Goal: Communication & Community: Connect with others

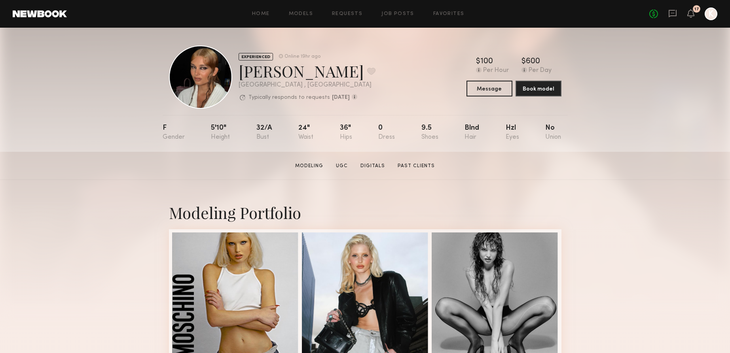
click at [667, 13] on div "No fees up to $5,000 17 K" at bounding box center [683, 14] width 68 height 13
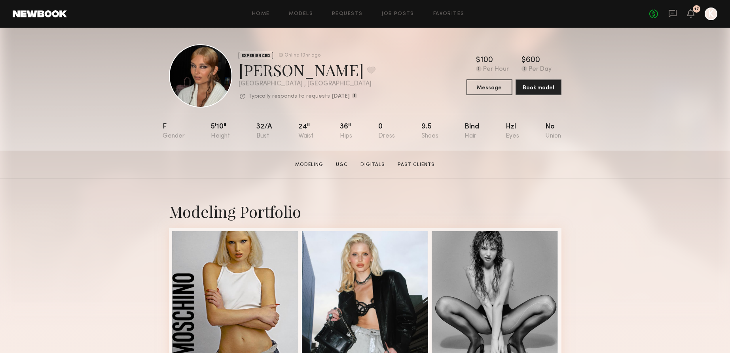
scroll to position [4, 0]
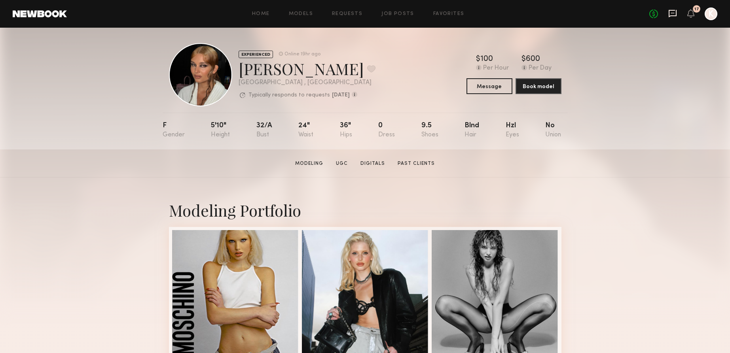
click at [668, 13] on icon at bounding box center [672, 14] width 8 height 8
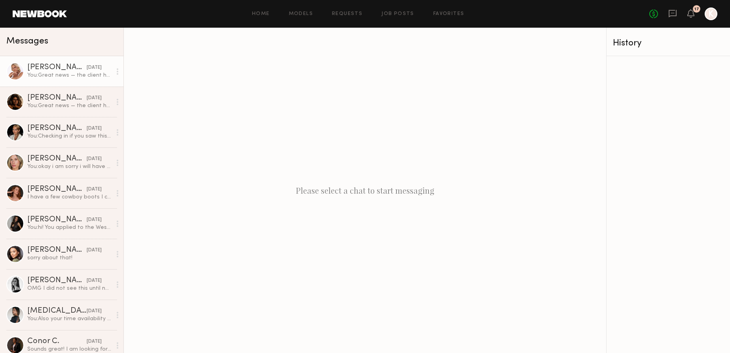
click at [46, 80] on link "Etianne J. yesterday You: Great news — the client has selected you to model for…" at bounding box center [61, 71] width 123 height 30
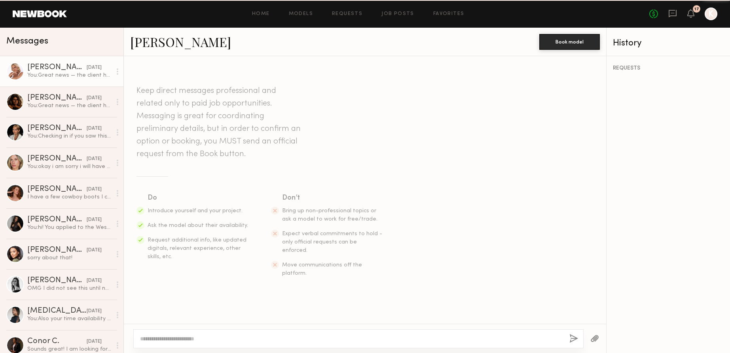
scroll to position [146, 0]
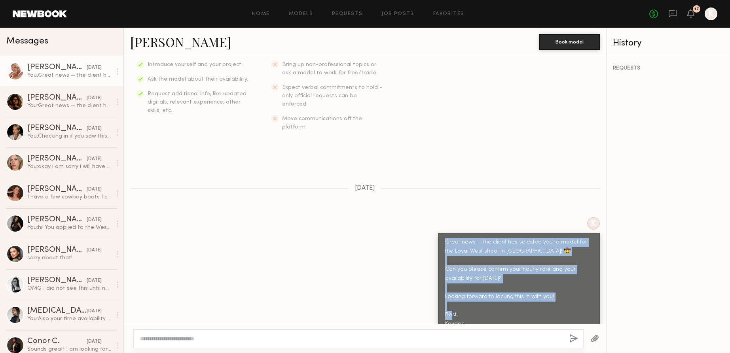
drag, startPoint x: 470, startPoint y: 308, endPoint x: 437, endPoint y: 229, distance: 86.2
click at [437, 229] on div "K Great news — the client has selected you to model for the Loyal West shoot in…" at bounding box center [365, 275] width 482 height 117
copy div "Great news — the client has selected you to model for the Loyal West shoot in N…"
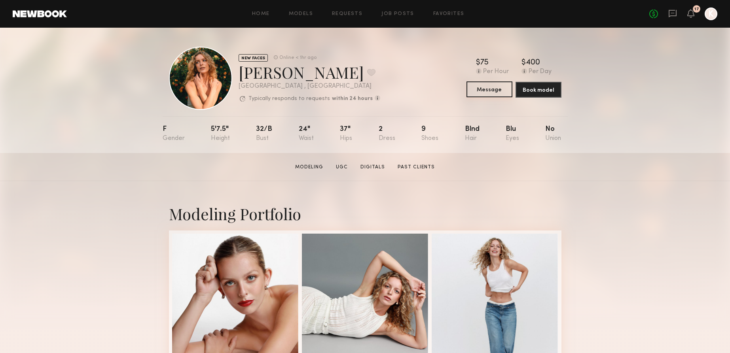
click at [480, 96] on button "Message" at bounding box center [489, 89] width 46 height 16
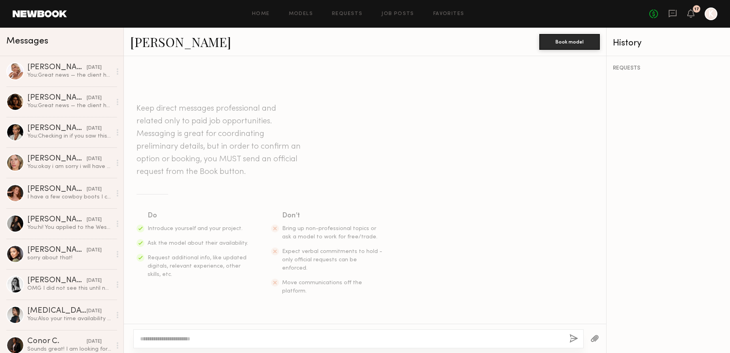
click at [168, 345] on div at bounding box center [358, 338] width 450 height 19
click at [174, 342] on textarea at bounding box center [351, 339] width 423 height 8
paste textarea "**********"
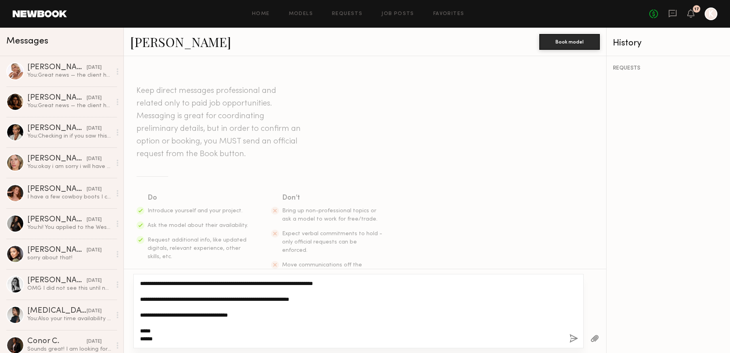
type textarea "**********"
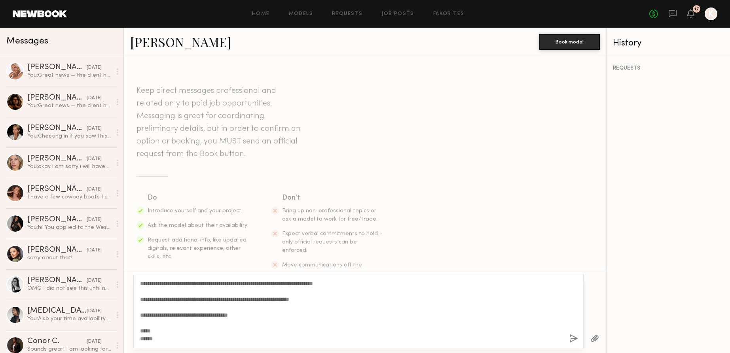
click at [571, 337] on button "button" at bounding box center [573, 339] width 9 height 10
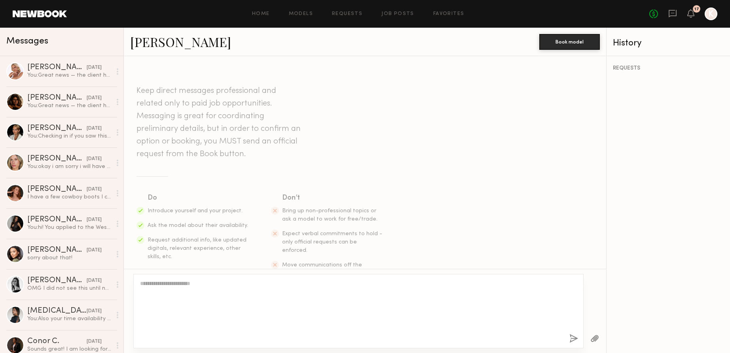
scroll to position [146, 0]
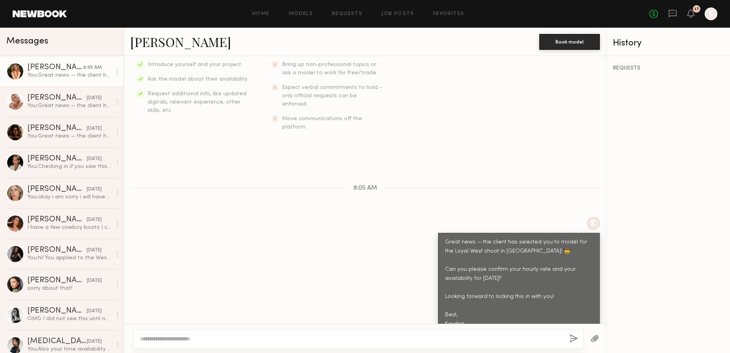
click at [139, 38] on link "Megan V." at bounding box center [180, 41] width 101 height 17
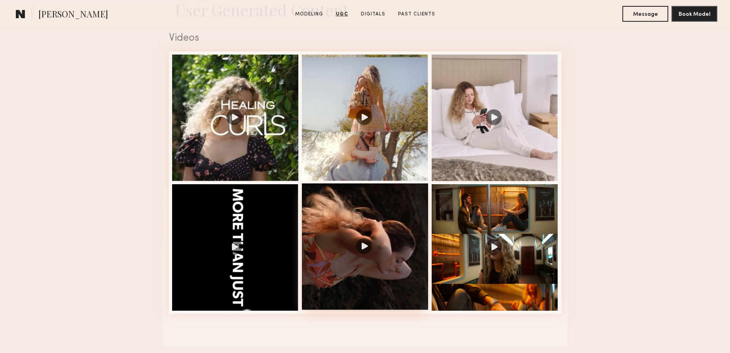
scroll to position [808, 0]
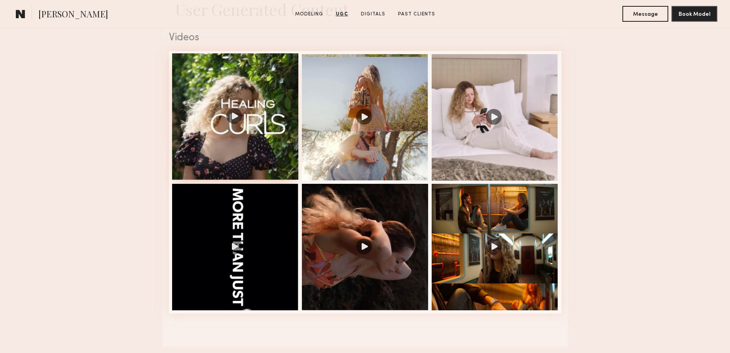
click at [270, 162] on div at bounding box center [235, 116] width 127 height 127
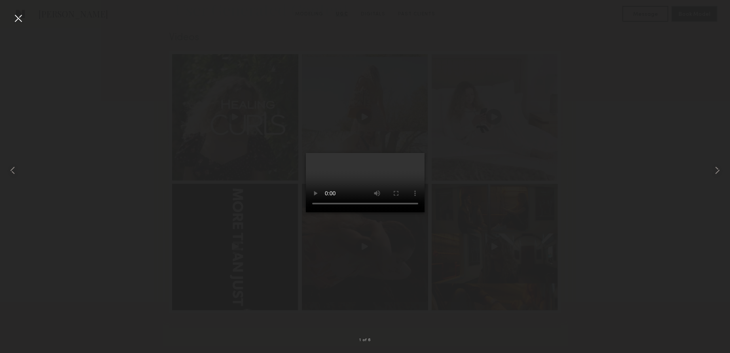
click at [373, 183] on video at bounding box center [365, 182] width 119 height 59
click at [363, 179] on video at bounding box center [365, 182] width 119 height 59
click at [722, 174] on common-icon at bounding box center [717, 170] width 13 height 13
click at [271, 306] on div at bounding box center [365, 170] width 730 height 315
click at [702, 256] on div at bounding box center [714, 170] width 29 height 315
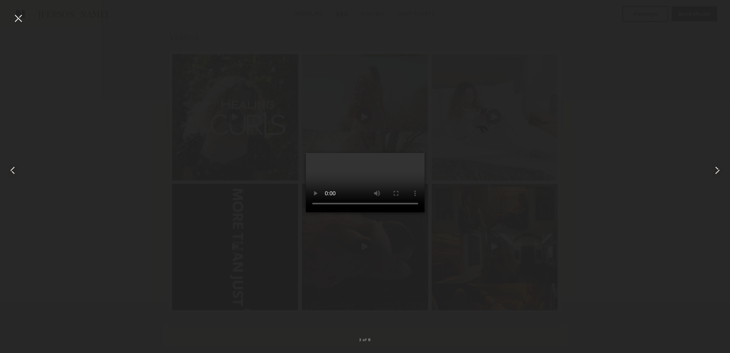
click at [662, 238] on div at bounding box center [365, 170] width 730 height 315
click at [23, 17] on div at bounding box center [18, 18] width 13 height 13
